Goal: Book appointment/travel/reservation

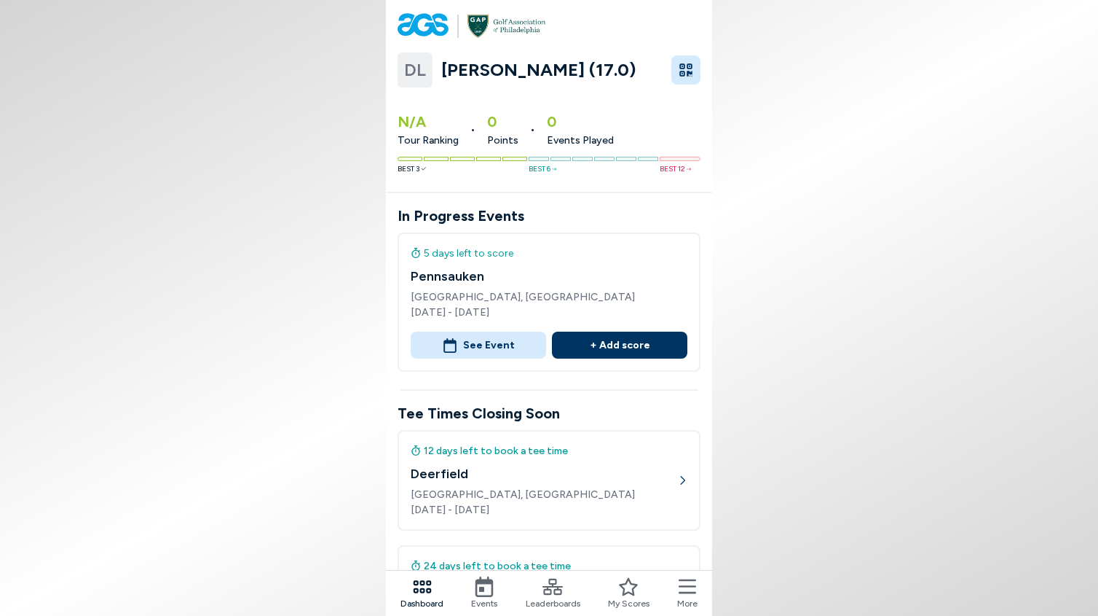
click at [475, 593] on icon at bounding box center [484, 586] width 20 height 20
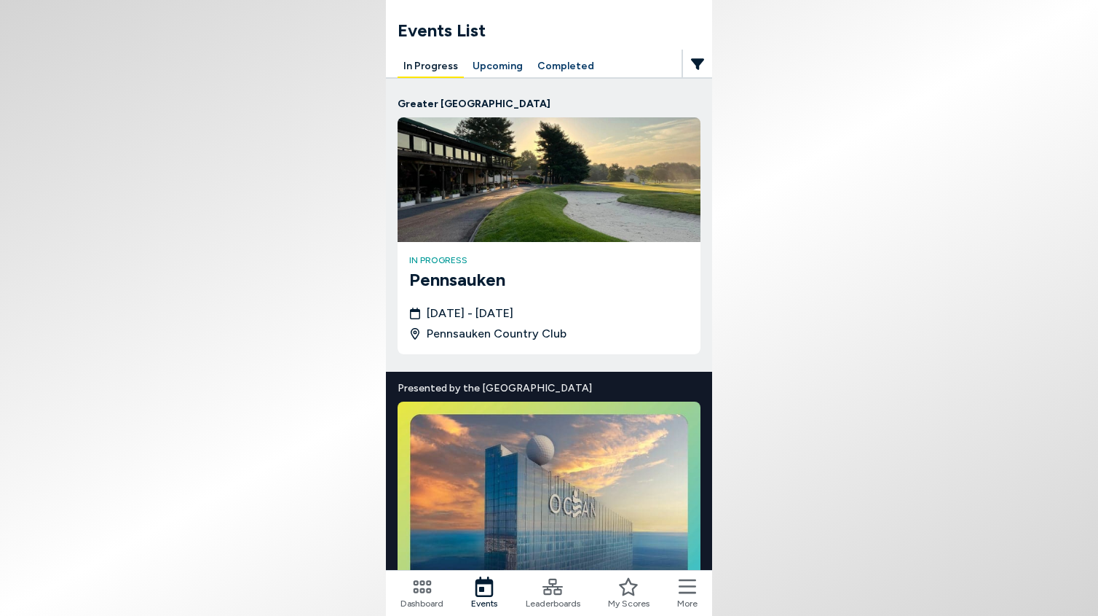
click at [500, 67] on button "Upcoming" at bounding box center [498, 66] width 62 height 23
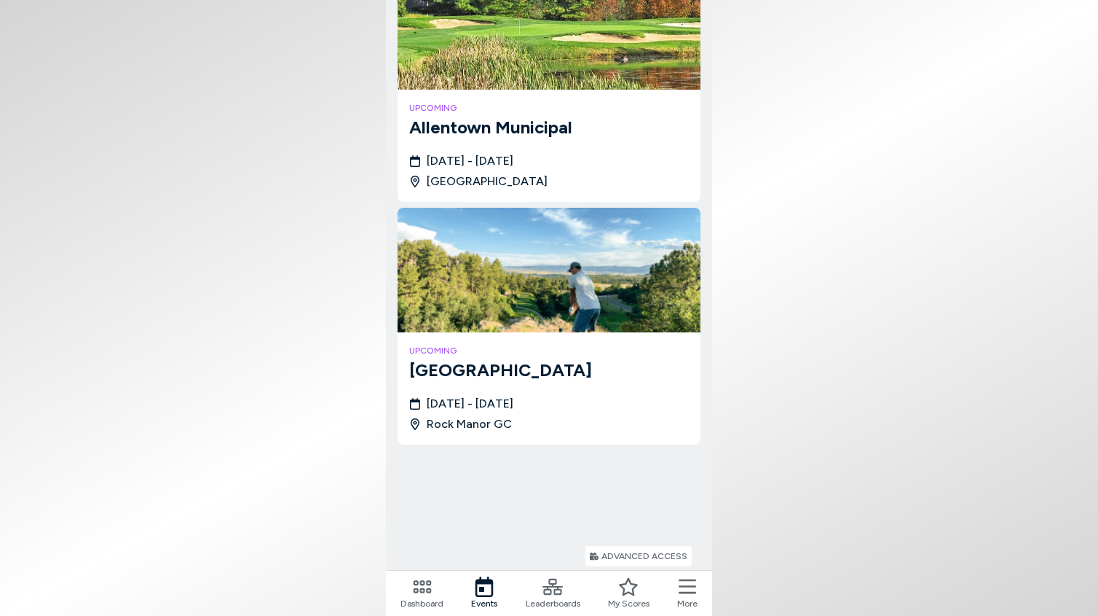
scroll to position [884, 0]
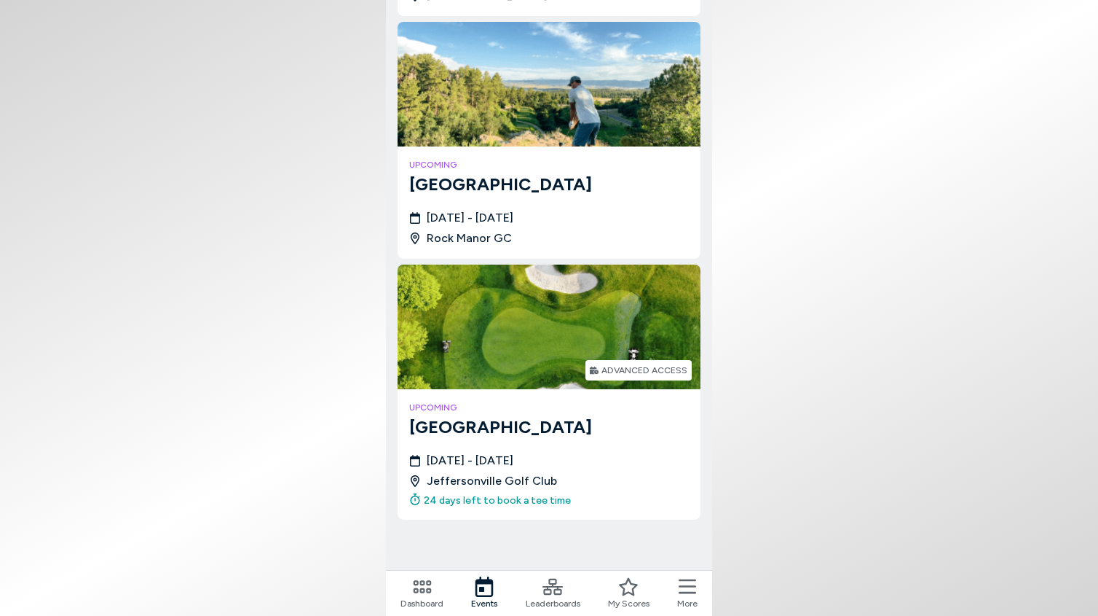
click at [604, 366] on div "ADVANCED ACCESS" at bounding box center [645, 370] width 86 height 9
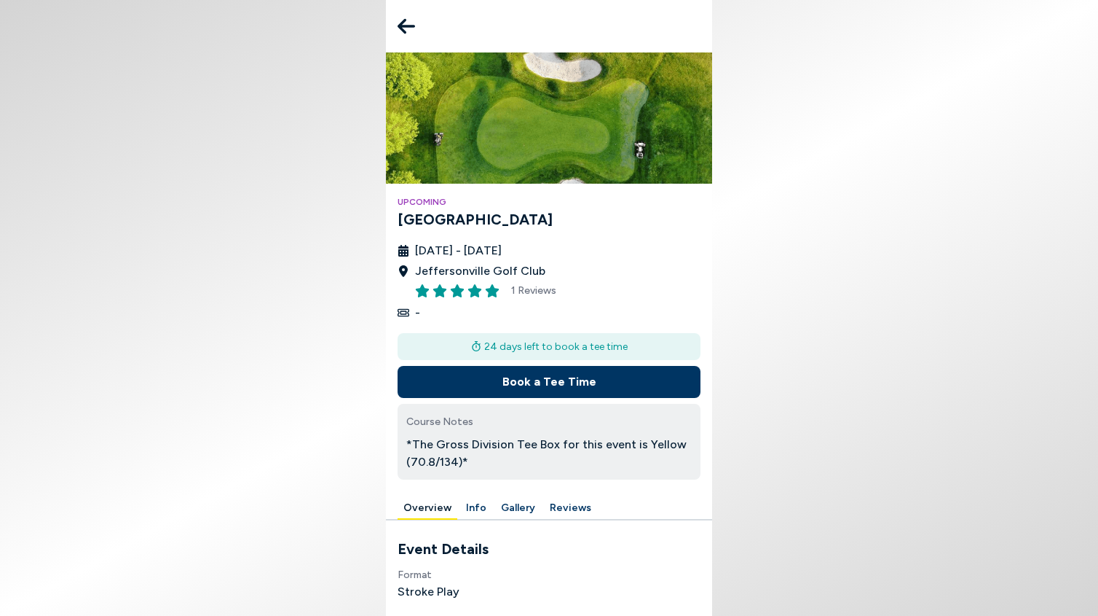
click at [543, 382] on button "Book a Tee Time" at bounding box center [549, 382] width 303 height 32
